Goal: Check status: Check status

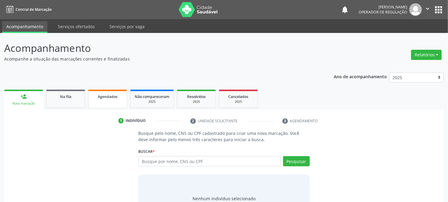
click at [108, 95] on span "Agendados" at bounding box center [108, 96] width 20 height 5
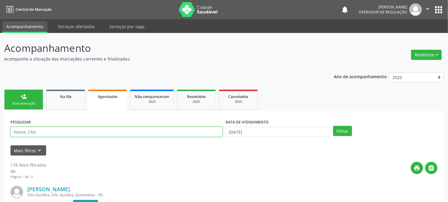
click at [52, 131] on input "text" at bounding box center [116, 132] width 212 height 10
type input "700206952185030"
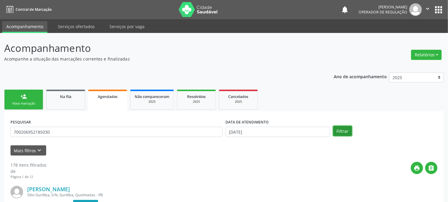
click at [344, 130] on button "Filtrar" at bounding box center [342, 131] width 19 height 10
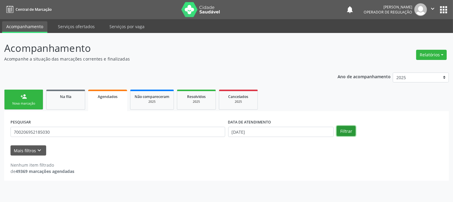
click at [342, 127] on button "Filtrar" at bounding box center [346, 131] width 19 height 10
click at [34, 150] on button "Mais filtros keyboard_arrow_down" at bounding box center [28, 150] width 36 height 10
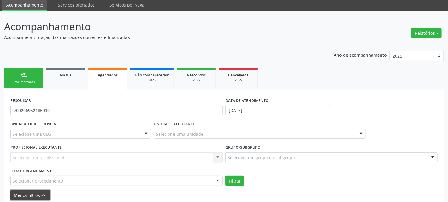
scroll to position [49, 0]
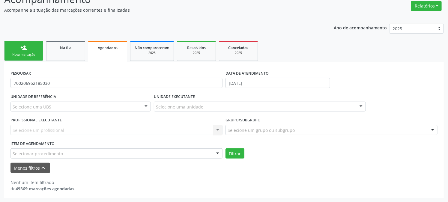
click at [68, 108] on div "Selecione uma UBS" at bounding box center [80, 107] width 140 height 10
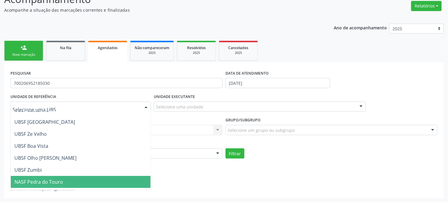
scroll to position [67, 0]
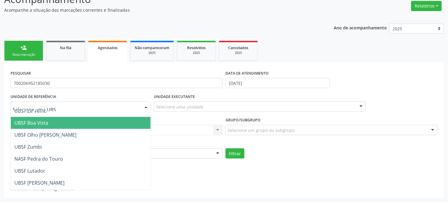
click at [37, 123] on span "UBSF Boa Vista" at bounding box center [31, 123] width 34 height 7
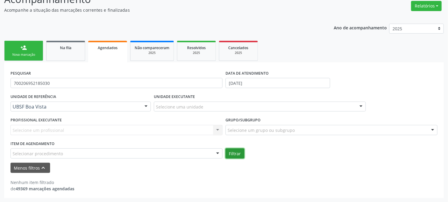
click at [235, 153] on button "Filtrar" at bounding box center [235, 153] width 19 height 10
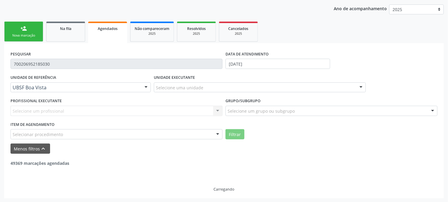
scroll to position [49, 0]
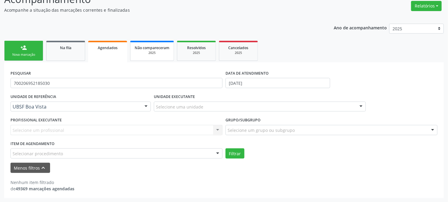
click at [145, 52] on div "2025" at bounding box center [152, 53] width 35 height 4
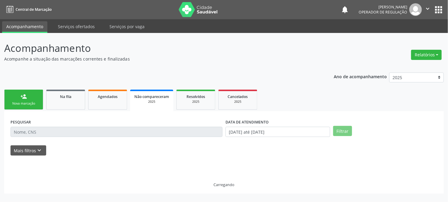
scroll to position [0, 0]
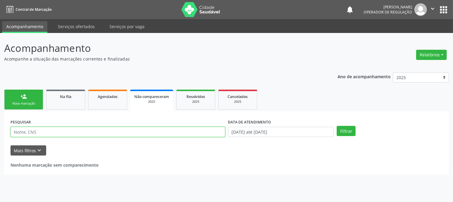
click at [39, 130] on input "text" at bounding box center [117, 132] width 215 height 10
type input "[PERSON_NAME]"
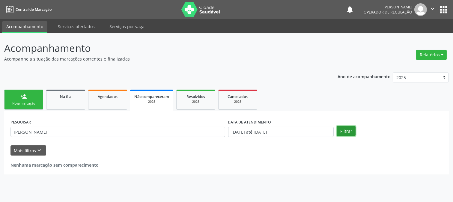
click at [347, 131] on button "Filtrar" at bounding box center [346, 131] width 19 height 10
click at [348, 128] on button "Filtrar" at bounding box center [346, 131] width 19 height 10
click at [73, 97] on div "Na fila" at bounding box center [66, 96] width 30 height 6
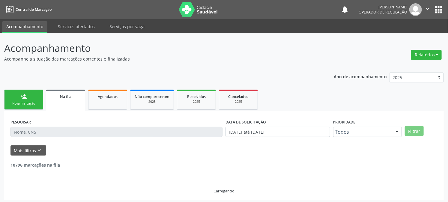
click at [45, 133] on input "text" at bounding box center [116, 132] width 212 height 10
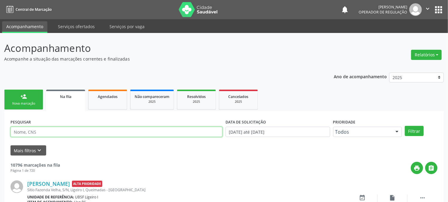
click at [45, 133] on input "text" at bounding box center [116, 132] width 212 height 10
type input "[PERSON_NAME]"
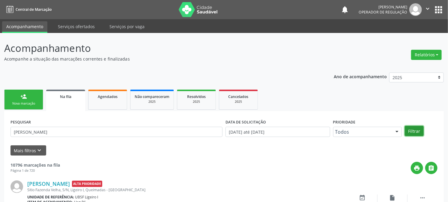
click at [418, 130] on button "Filtrar" at bounding box center [414, 131] width 19 height 10
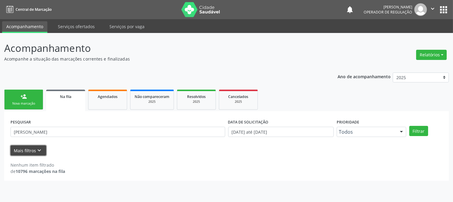
click at [34, 151] on button "Mais filtros keyboard_arrow_down" at bounding box center [28, 150] width 36 height 10
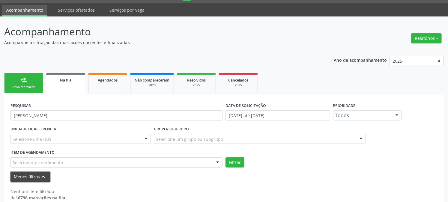
scroll to position [25, 0]
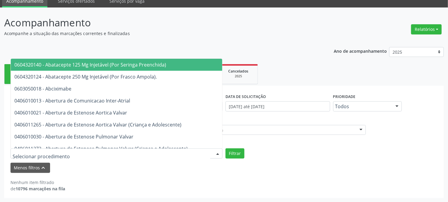
click at [212, 151] on div "0604320140 - Abatacepte 125 Mg Injetável (Por Seringa Preenchida) 0604320124 - …" at bounding box center [116, 153] width 212 height 10
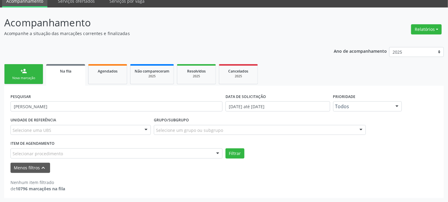
click at [140, 131] on div "Selecione uma UBS" at bounding box center [80, 130] width 140 height 10
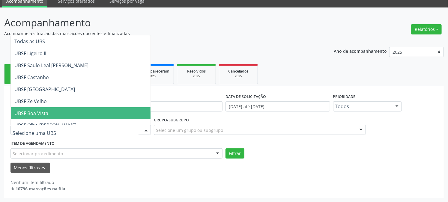
click at [59, 111] on span "UBSF Boa Vista" at bounding box center [81, 113] width 140 height 12
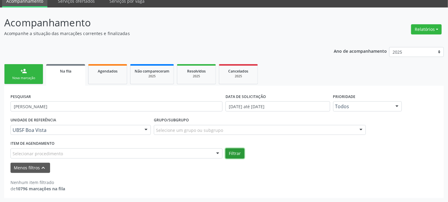
click at [238, 155] on button "Filtrar" at bounding box center [235, 153] width 19 height 10
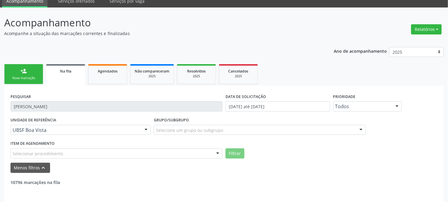
click at [188, 158] on form "PESQUISAR [PERSON_NAME] DATA DE SOLICITAÇÃO [DATE] até [DATE] Prioridade Todos …" at bounding box center [223, 132] width 427 height 81
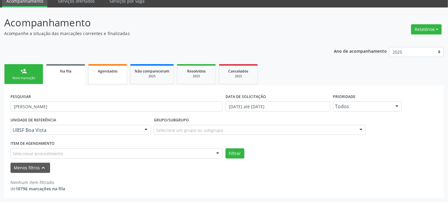
click at [100, 74] on link "Agendados" at bounding box center [107, 74] width 39 height 20
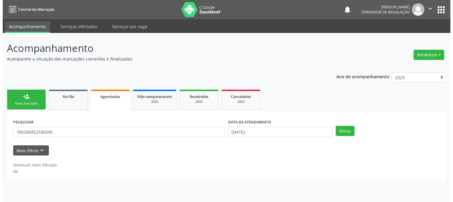
scroll to position [0, 0]
